Goal: Communication & Community: Answer question/provide support

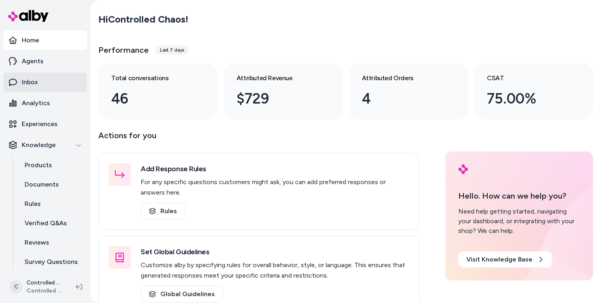
click at [40, 83] on link "Inbox" at bounding box center [45, 82] width 84 height 19
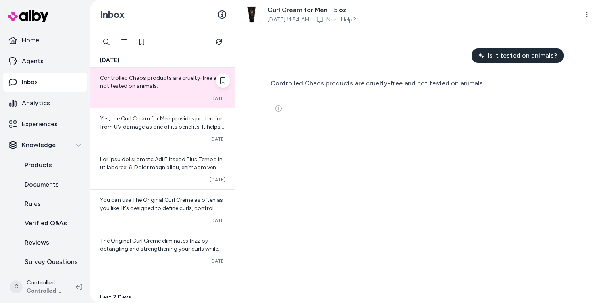
click at [142, 95] on div "Converted [DATE]" at bounding box center [162, 98] width 125 height 6
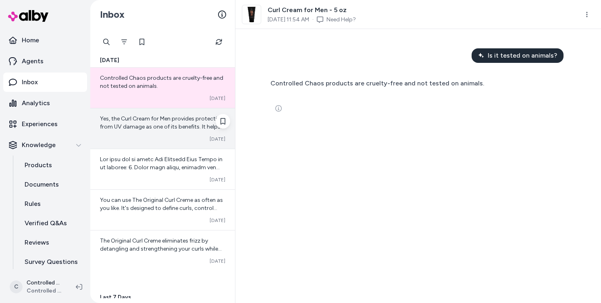
click at [138, 126] on span "Yes, the Curl Cream for Men provides protection from UV damage as one of its be…" at bounding box center [162, 138] width 124 height 47
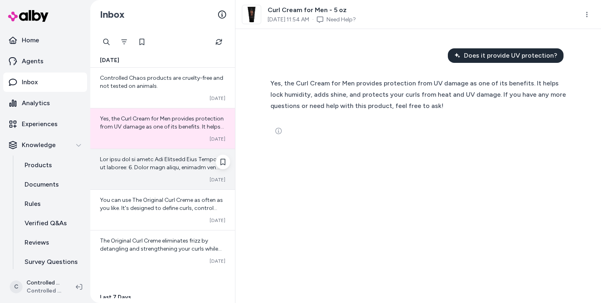
click at [133, 156] on div at bounding box center [162, 164] width 125 height 16
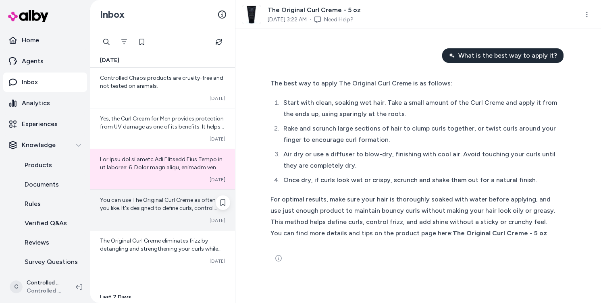
click at [135, 192] on div "You can use The Original Curl Creme as often as you like. It's designed to defi…" at bounding box center [162, 210] width 145 height 40
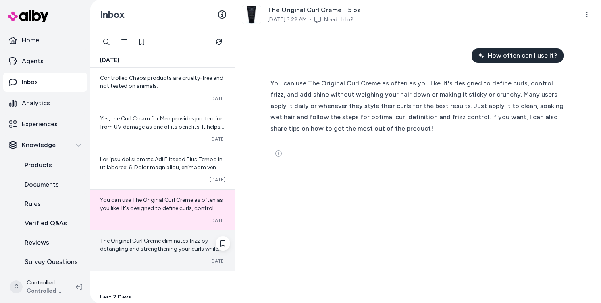
click at [143, 246] on span "The Original Curl Creme eliminates frizz by detangling and strengthening your c…" at bounding box center [162, 298] width 125 height 120
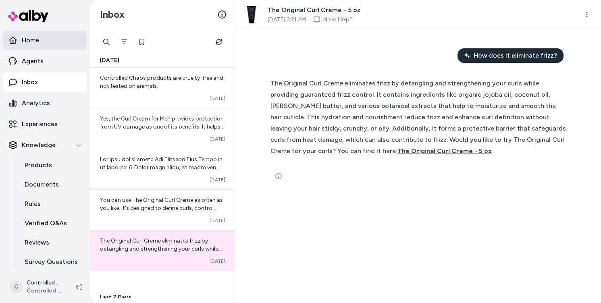
click at [49, 46] on link "Home" at bounding box center [45, 40] width 84 height 19
